Goal: Register for event/course

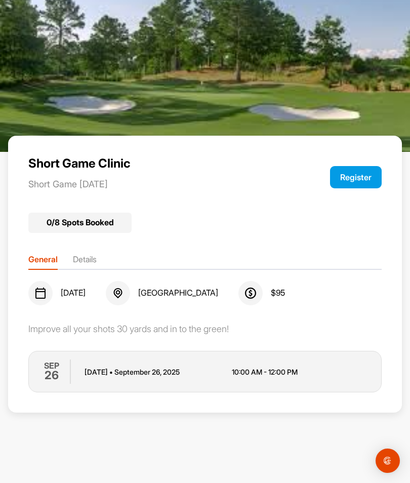
click at [357, 183] on button "Register" at bounding box center [356, 177] width 52 height 22
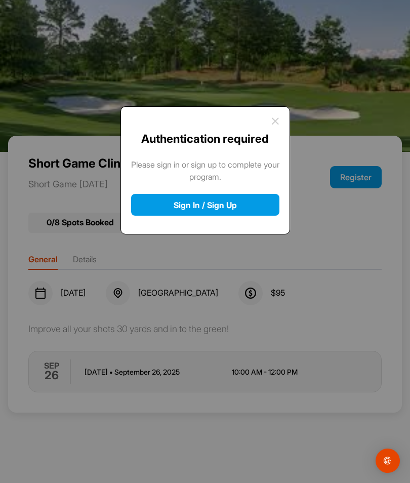
click at [224, 210] on button "Sign In / Sign Up" at bounding box center [205, 205] width 148 height 22
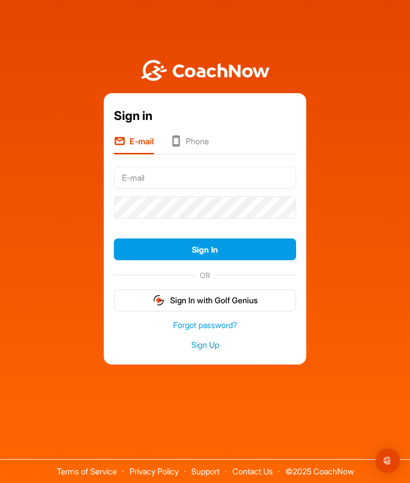
click at [193, 260] on button "Sign In" at bounding box center [205, 249] width 182 height 22
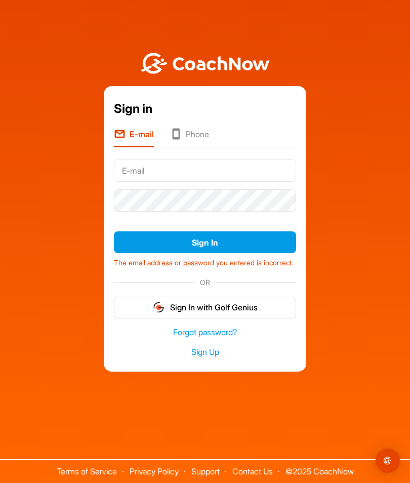
click at [208, 253] on button "Sign In" at bounding box center [205, 242] width 182 height 22
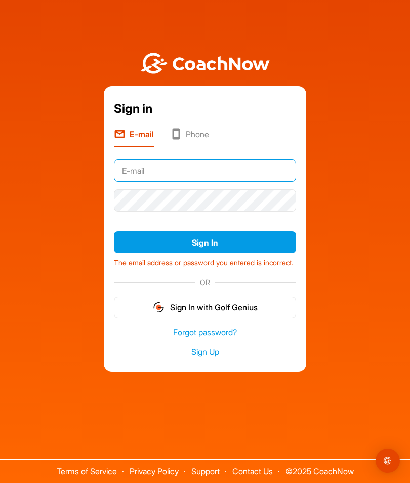
click at [142, 182] on input "text" at bounding box center [205, 170] width 182 height 22
type input "[EMAIL_ADDRESS][DOMAIN_NAME]"
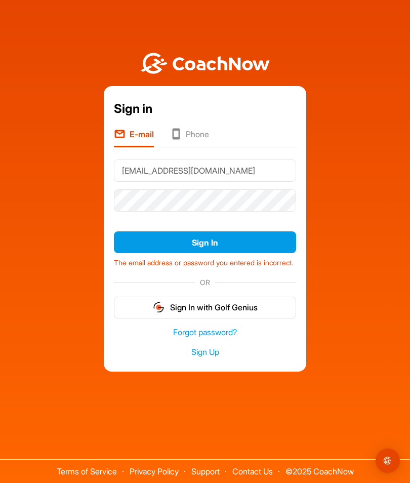
click at [211, 253] on button "Sign In" at bounding box center [205, 242] width 182 height 22
click at [213, 253] on button "Sign In" at bounding box center [205, 242] width 182 height 22
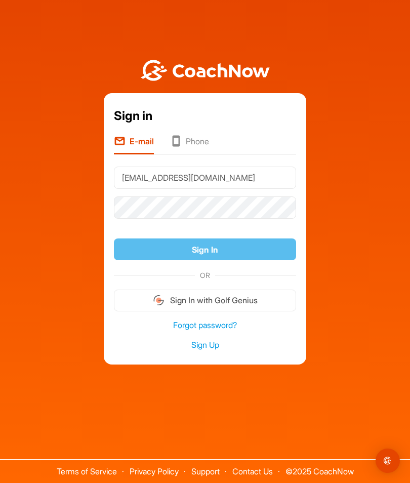
click at [216, 258] on button "Sign In" at bounding box center [205, 249] width 182 height 22
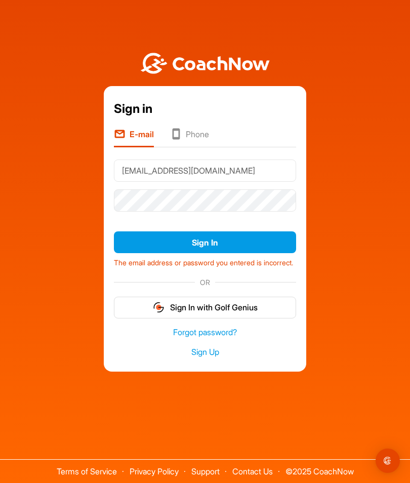
click at [195, 147] on li "Phone" at bounding box center [189, 137] width 39 height 19
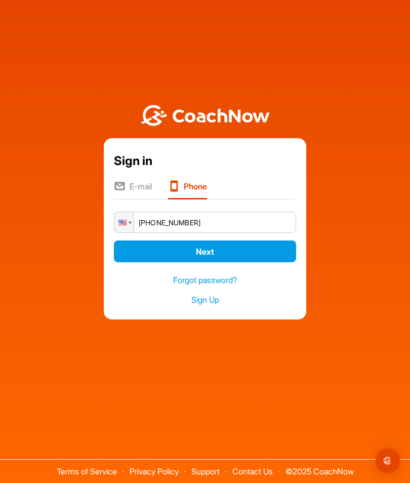
type input "[PHONE_NUMBER]"
click at [220, 262] on button "Next" at bounding box center [205, 251] width 182 height 22
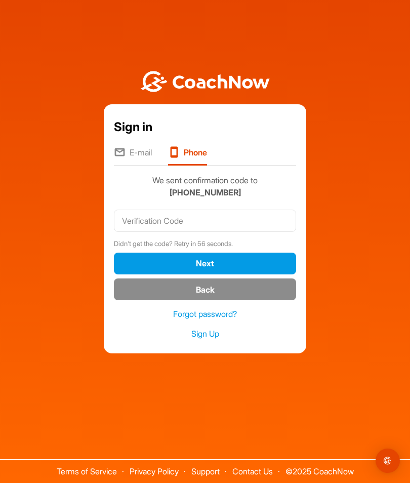
click at [193, 274] on button "Next" at bounding box center [205, 263] width 182 height 22
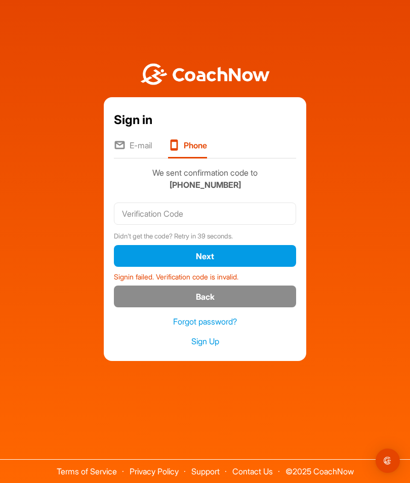
click at [134, 129] on div "Sign in" at bounding box center [205, 120] width 182 height 18
click at [124, 153] on icon at bounding box center [120, 146] width 12 height 14
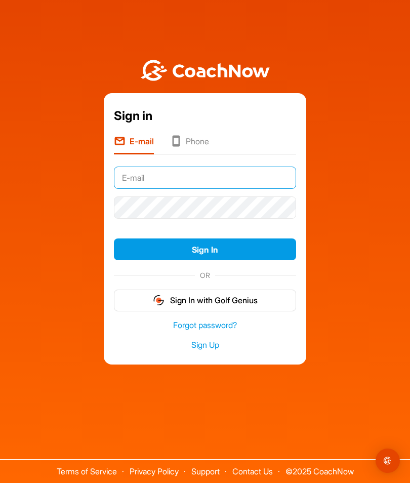
type input "[EMAIL_ADDRESS][DOMAIN_NAME]"
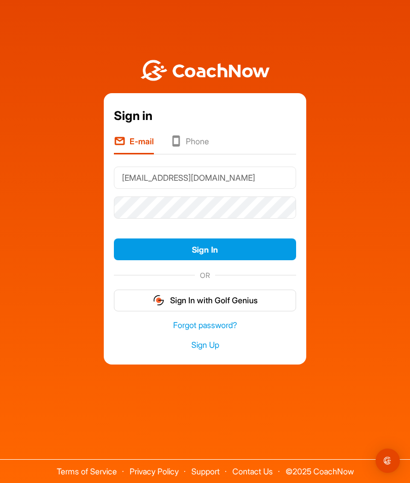
click at [212, 260] on button "Sign In" at bounding box center [205, 249] width 182 height 22
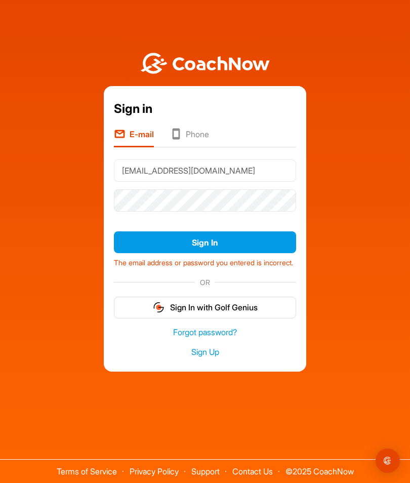
click at [217, 253] on button "Sign In" at bounding box center [205, 242] width 182 height 22
click at [230, 338] on link "Forgot password?" at bounding box center [205, 332] width 182 height 12
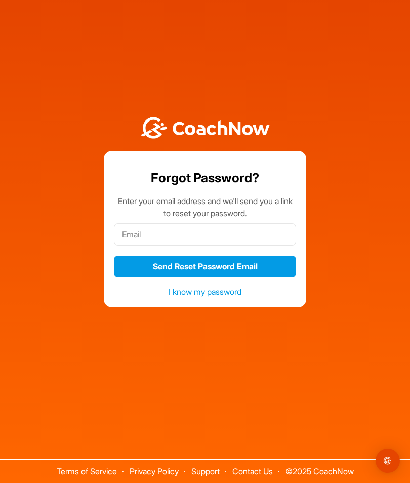
click at [264, 277] on button "Send Reset Password Email" at bounding box center [205, 266] width 182 height 22
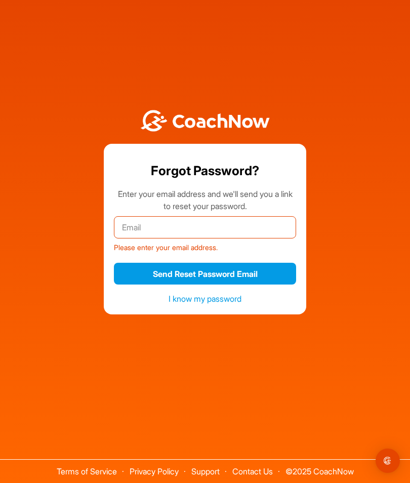
click at [145, 238] on input "email" at bounding box center [205, 227] width 182 height 22
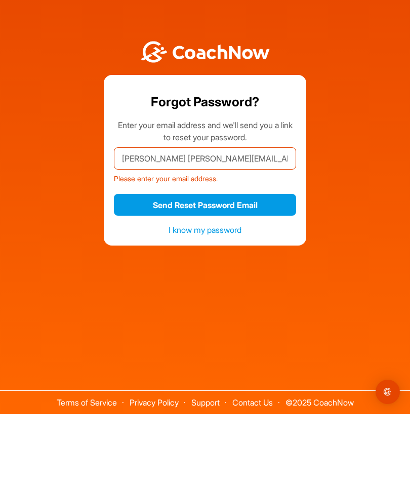
click at [177, 263] on button "Send Reset Password Email" at bounding box center [205, 274] width 182 height 22
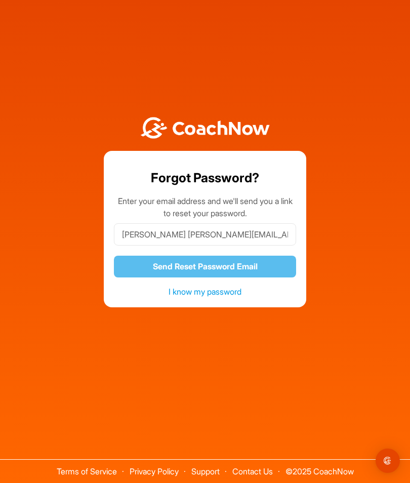
click at [5, 141] on div "Forgot Password? Enter your email address and we'll send you a link to reset yo…" at bounding box center [205, 206] width 400 height 202
click at [153, 223] on input "[PERSON_NAME] [PERSON_NAME][EMAIL_ADDRESS][DOMAIN_NAME]" at bounding box center [205, 234] width 182 height 22
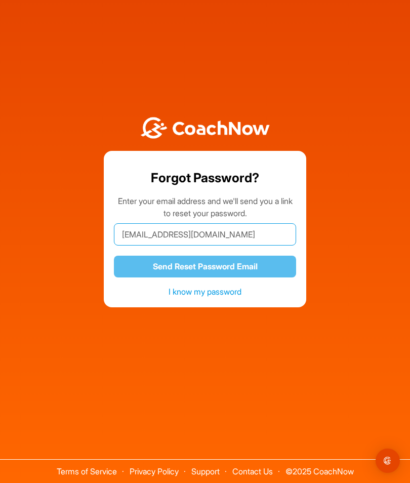
type input "[EMAIL_ADDRESS][DOMAIN_NAME]"
click at [210, 286] on link "I know my password" at bounding box center [204, 291] width 73 height 10
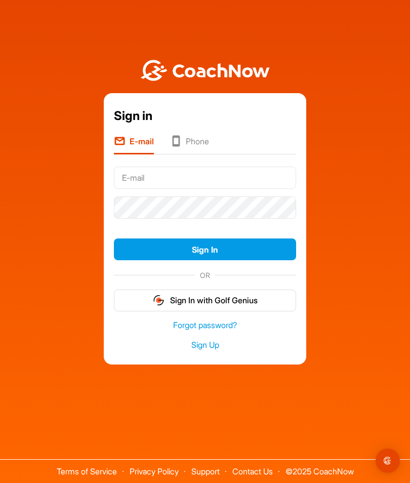
click at [189, 166] on input "text" at bounding box center [205, 177] width 182 height 22
click at [174, 166] on input "text" at bounding box center [205, 177] width 182 height 22
type input "[EMAIL_ADDRESS][DOMAIN_NAME]"
click at [212, 238] on button "Sign In" at bounding box center [205, 249] width 182 height 22
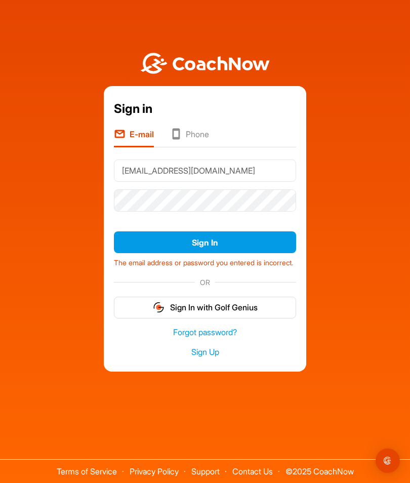
click at [220, 296] on button "Sign In with Golf Genius" at bounding box center [205, 307] width 182 height 22
click at [193, 318] on button "Sign In with Golf Genius" at bounding box center [205, 307] width 182 height 22
click at [198, 147] on li "Phone" at bounding box center [189, 137] width 39 height 19
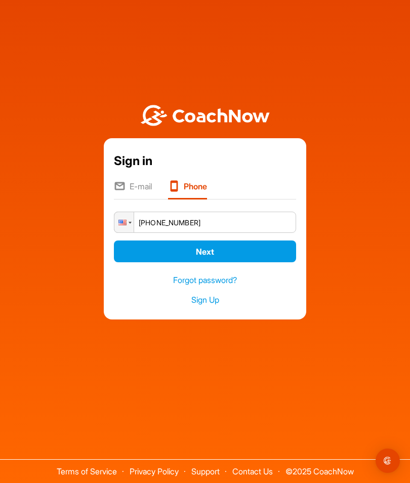
type input "[PHONE_NUMBER]"
click at [207, 262] on button "Next" at bounding box center [205, 251] width 182 height 22
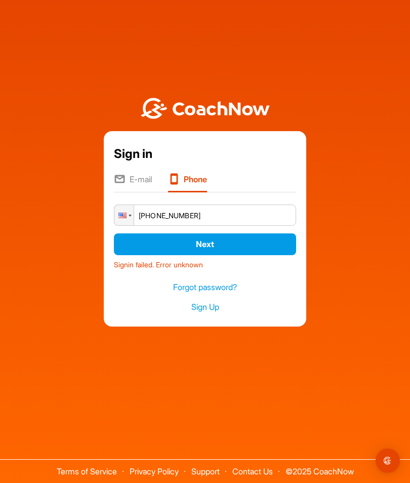
click at [206, 313] on link "Sign Up" at bounding box center [205, 307] width 182 height 12
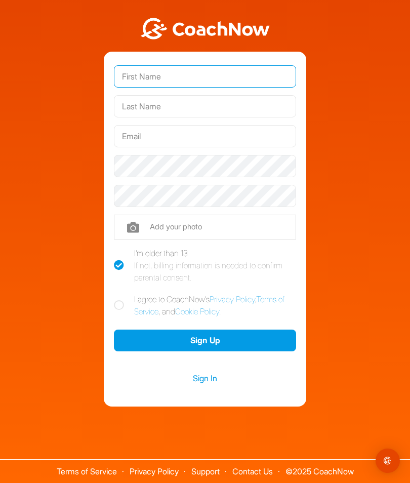
click at [195, 88] on input "text" at bounding box center [205, 76] width 182 height 22
type input "[PERSON_NAME]"
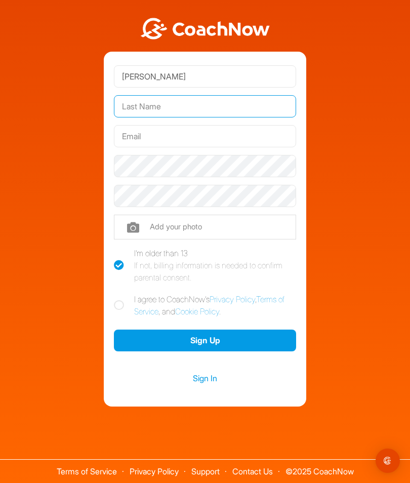
click at [206, 117] on input "text" at bounding box center [205, 106] width 182 height 22
type input "Beauchamp"
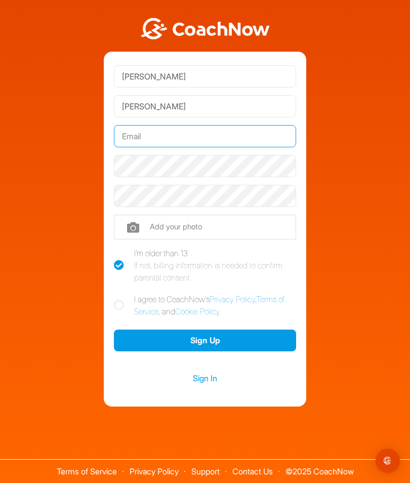
click at [197, 147] on input "text" at bounding box center [205, 136] width 182 height 22
type input "[EMAIL_ADDRESS][DOMAIN_NAME]"
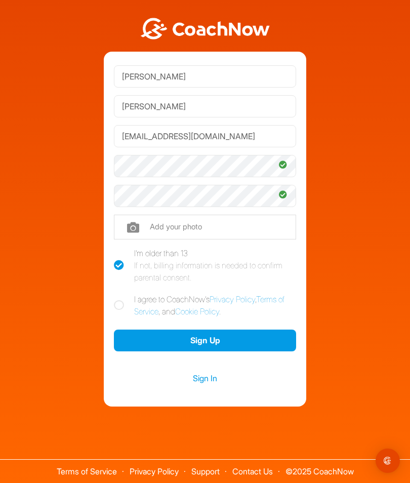
click at [213, 351] on button "Sign Up" at bounding box center [205, 340] width 182 height 22
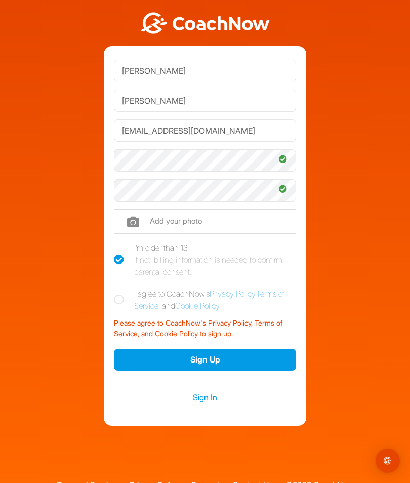
click at [123, 305] on icon at bounding box center [119, 299] width 10 height 10
click at [120, 294] on input "I agree to CoachNow's Privacy Policy , Terms of Service , and Cookie Policy ." at bounding box center [117, 290] width 7 height 7
checkbox input "true"
click at [210, 370] on button "Sign Up" at bounding box center [205, 360] width 182 height 22
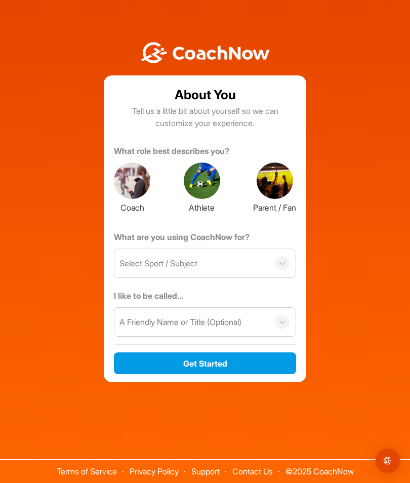
click at [204, 199] on div at bounding box center [202, 180] width 36 height 36
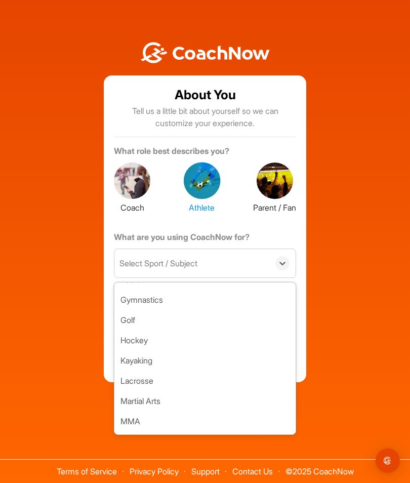
scroll to position [239, 0]
click at [136, 308] on div "Golf" at bounding box center [204, 318] width 181 height 20
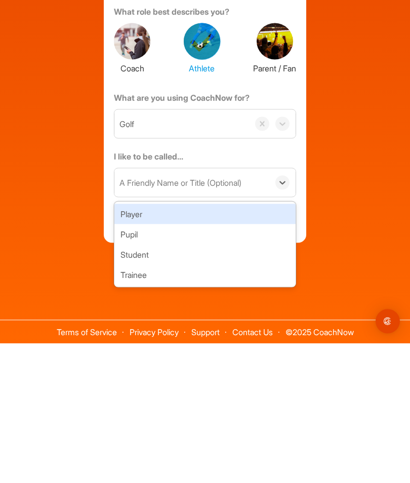
click at [144, 343] on div "Player" at bounding box center [204, 353] width 181 height 20
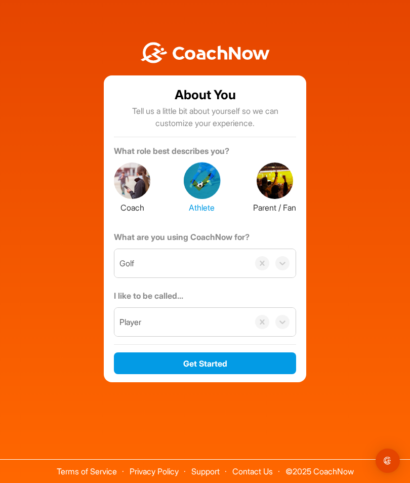
click at [214, 352] on button "Get Started" at bounding box center [205, 363] width 182 height 22
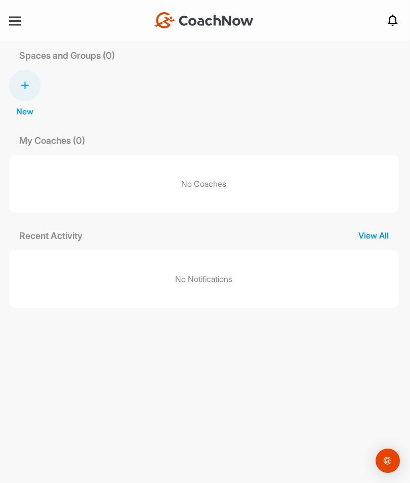
click at [29, 105] on p "New" at bounding box center [24, 111] width 17 height 12
click at [155, 70] on div "New New Space New Group" at bounding box center [204, 94] width 390 height 48
click at [256, 155] on p "No Coaches" at bounding box center [204, 184] width 390 height 58
click at [19, 20] on div at bounding box center [15, 21] width 12 height 8
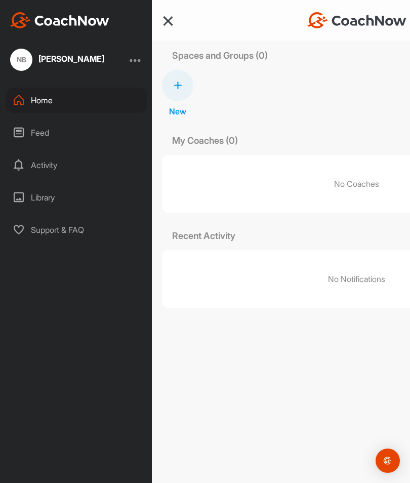
click at [47, 102] on div "Home" at bounding box center [77, 100] width 142 height 25
click at [54, 164] on div "Activity" at bounding box center [77, 164] width 142 height 25
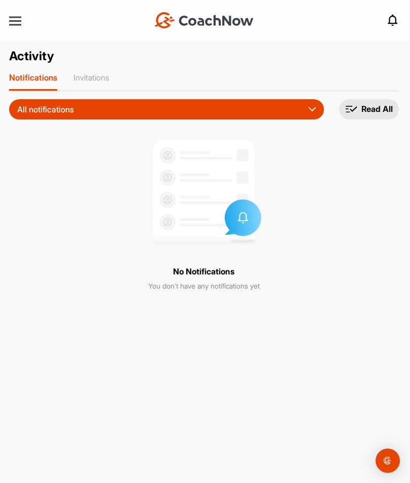
click at [97, 81] on p "Invitations" at bounding box center [91, 77] width 36 height 10
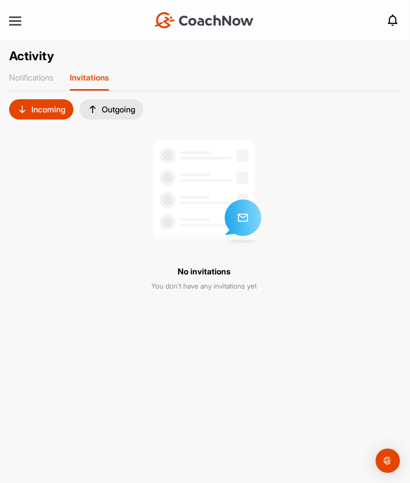
click at [17, 19] on div at bounding box center [15, 21] width 12 height 8
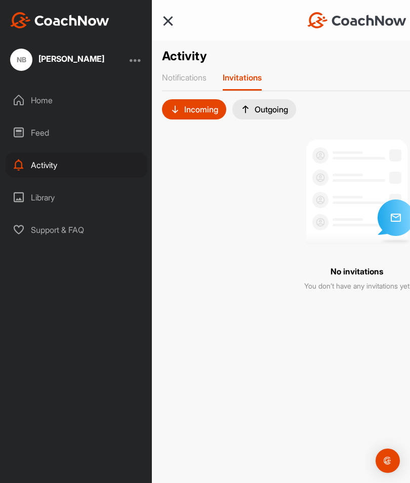
click at [46, 127] on div "Feed" at bounding box center [77, 132] width 142 height 25
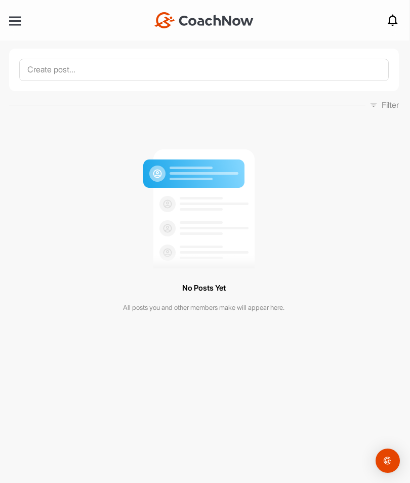
click at [20, 22] on div at bounding box center [15, 21] width 12 height 2
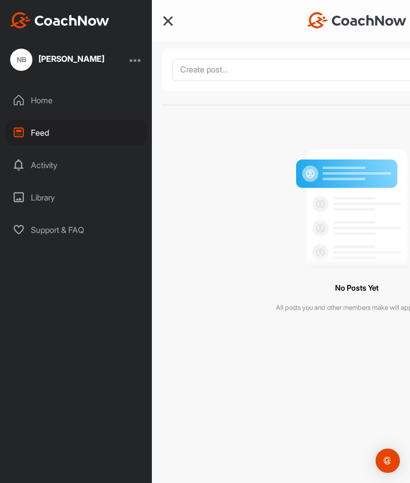
click at [169, 20] on div at bounding box center [168, 21] width 10 height 10
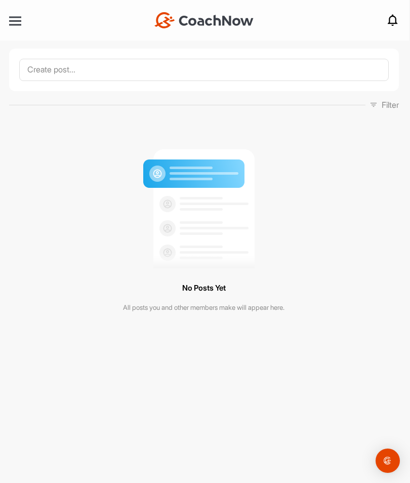
click at [20, 24] on div at bounding box center [15, 21] width 12 height 8
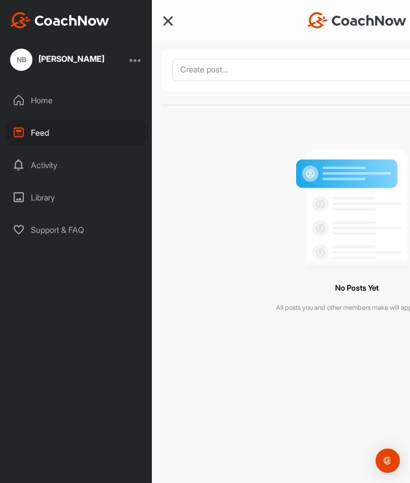
click at [53, 164] on div "Activity" at bounding box center [77, 164] width 142 height 25
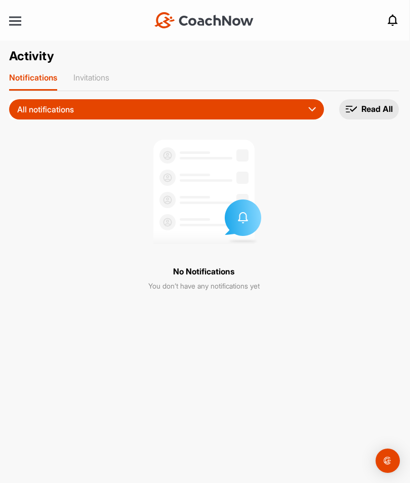
click at [18, 20] on div at bounding box center [15, 21] width 12 height 2
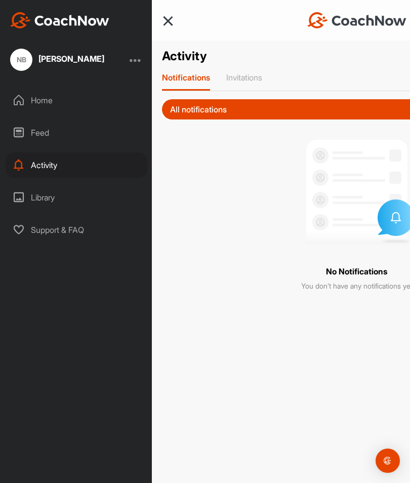
click at [49, 196] on div "Library" at bounding box center [77, 197] width 142 height 25
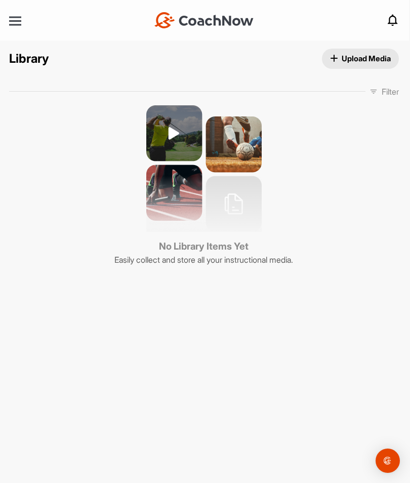
click at [20, 22] on div at bounding box center [15, 21] width 12 height 2
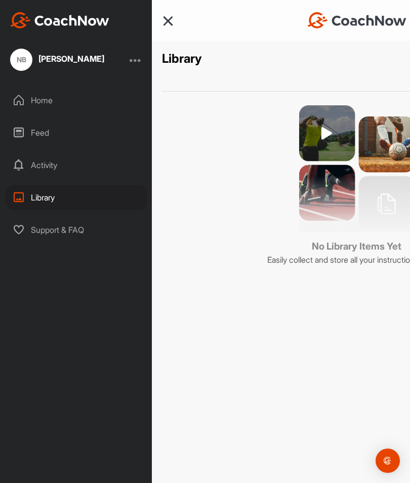
click at [76, 62] on div "Nandy Beauchamp" at bounding box center [71, 59] width 66 height 8
click at [44, 100] on div "Home" at bounding box center [77, 100] width 142 height 25
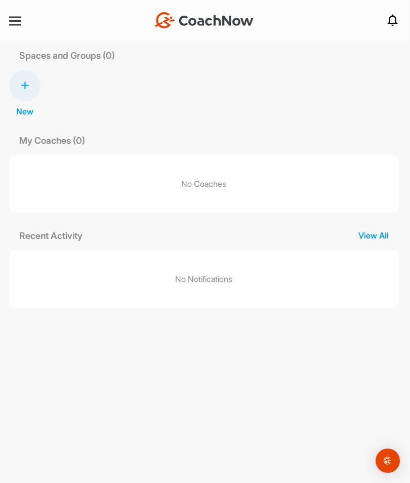
click at [380, 237] on p "View All" at bounding box center [373, 235] width 51 height 12
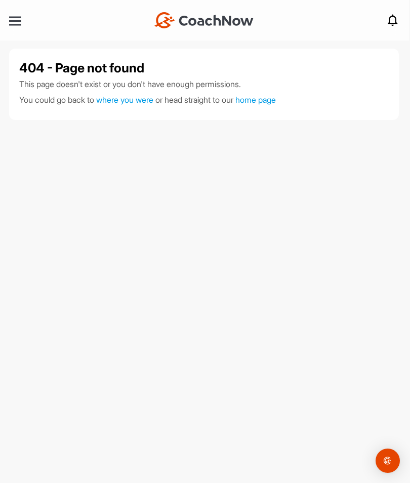
click at [17, 20] on div at bounding box center [15, 21] width 12 height 2
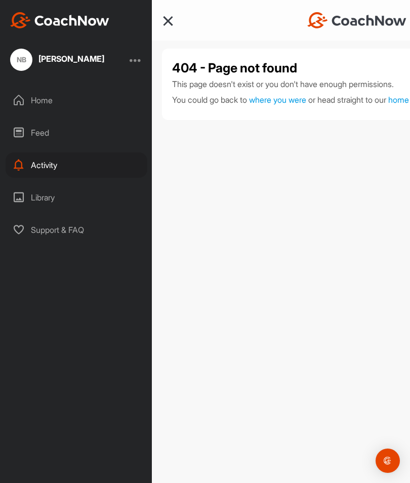
click at [40, 102] on div "Home" at bounding box center [77, 100] width 142 height 25
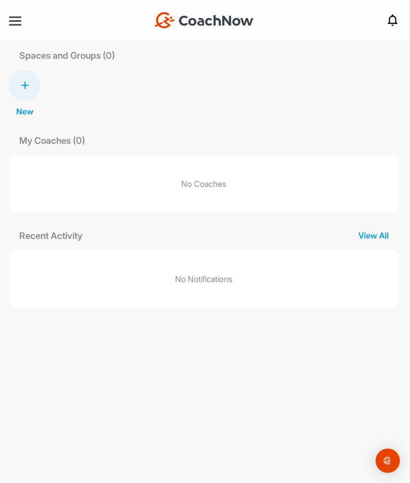
click at [385, 462] on img "Open Intercom Messenger" at bounding box center [387, 460] width 12 height 12
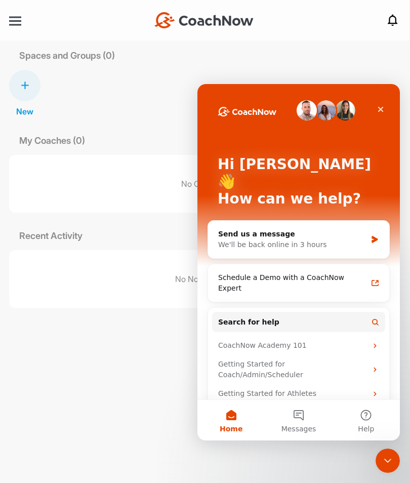
click at [258, 407] on div "Coach Profiles" at bounding box center [292, 412] width 149 height 11
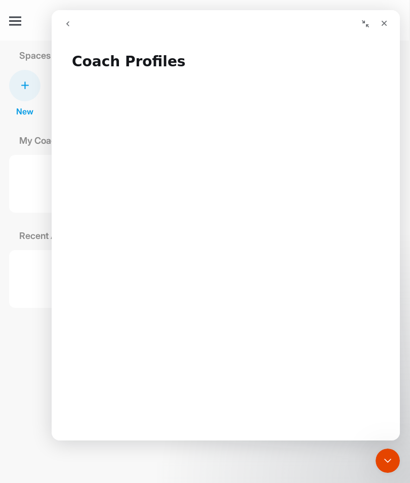
scroll to position [-1, 0]
click at [391, 456] on icon "Close Intercom Messenger" at bounding box center [387, 460] width 12 height 12
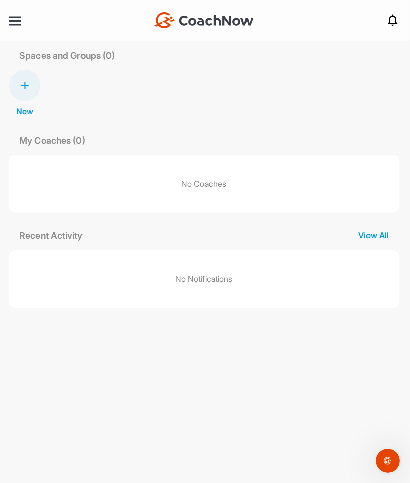
click at [212, 182] on p "No Coaches" at bounding box center [204, 184] width 390 height 58
click at [53, 140] on p "My Coaches (0)" at bounding box center [52, 141] width 86 height 14
click at [28, 113] on p "New" at bounding box center [24, 111] width 17 height 12
click at [29, 87] on div at bounding box center [24, 85] width 31 height 31
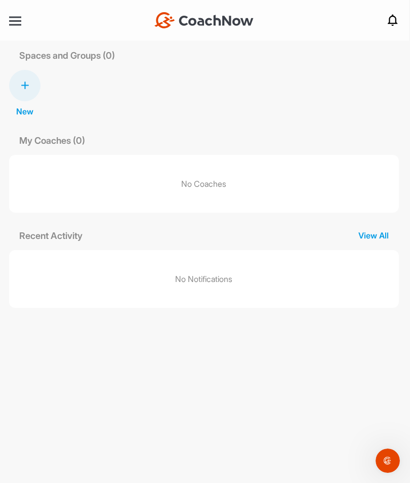
click at [33, 85] on div at bounding box center [24, 85] width 31 height 31
click at [20, 20] on div at bounding box center [15, 21] width 12 height 2
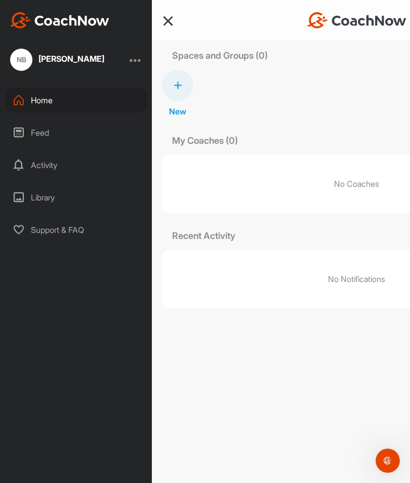
click at [141, 58] on div at bounding box center [136, 60] width 12 height 12
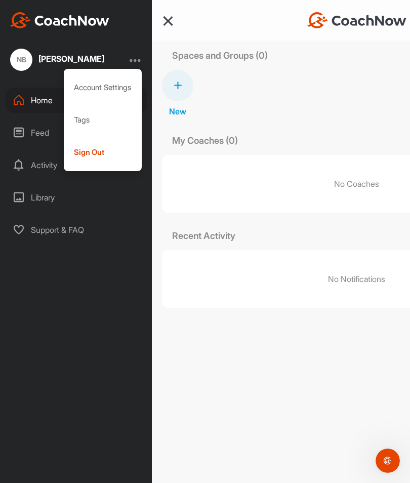
click at [81, 320] on div "NB Nandy Beauchamp Account Settings Tags Sign Out Home Feed Activity Library Su…" at bounding box center [76, 241] width 152 height 483
